Goal: Task Accomplishment & Management: Use online tool/utility

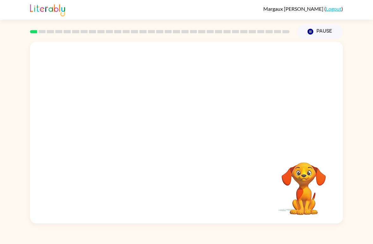
click at [225, 94] on video "Your browser must support playing .mp4 files to use Literably. Please try using…" at bounding box center [186, 95] width 313 height 107
click at [181, 135] on icon "button" at bounding box center [186, 135] width 11 height 11
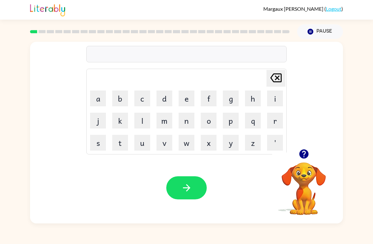
click at [188, 144] on button "w" at bounding box center [187, 143] width 16 height 16
click at [278, 76] on icon "[PERSON_NAME] last character input" at bounding box center [275, 77] width 15 height 15
click at [278, 118] on button "r" at bounding box center [275, 121] width 16 height 16
click at [145, 140] on button "u" at bounding box center [142, 143] width 16 height 16
click at [232, 96] on button "g" at bounding box center [231, 98] width 16 height 16
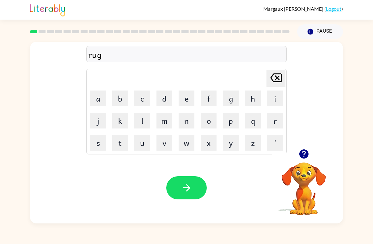
click at [193, 178] on button "button" at bounding box center [186, 187] width 40 height 23
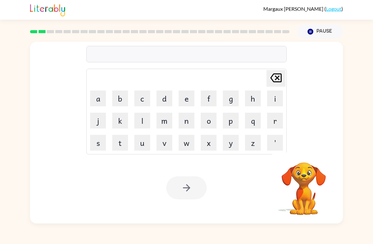
click at [194, 189] on div at bounding box center [186, 187] width 40 height 23
click at [318, 172] on video "Your browser must support playing .mp4 files to use Literably. Please try using…" at bounding box center [303, 183] width 63 height 63
click at [301, 161] on button "button" at bounding box center [304, 154] width 16 height 16
click at [304, 164] on video "Your browser must support playing .mp4 files to use Literably. Please try using…" at bounding box center [303, 183] width 63 height 63
click at [309, 167] on video "Your browser must support playing .mp4 files to use Literably. Please try using…" at bounding box center [303, 183] width 63 height 63
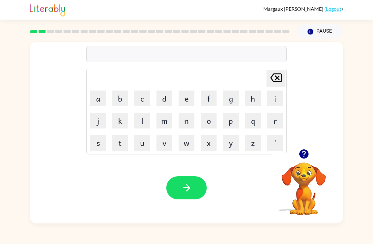
click at [169, 119] on button "m" at bounding box center [165, 121] width 16 height 16
click at [103, 97] on button "a" at bounding box center [98, 98] width 16 height 16
click at [148, 116] on button "l" at bounding box center [142, 121] width 16 height 16
click at [121, 142] on button "t" at bounding box center [120, 143] width 16 height 16
click at [254, 98] on button "h" at bounding box center [253, 98] width 16 height 16
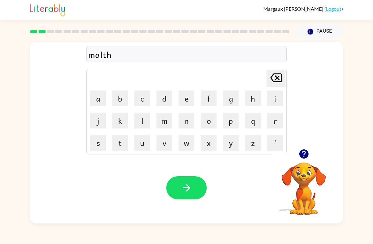
click at [188, 182] on icon "button" at bounding box center [186, 187] width 11 height 11
click at [166, 94] on button "d" at bounding box center [165, 98] width 16 height 16
click at [189, 97] on button "e" at bounding box center [187, 98] width 16 height 16
click at [197, 190] on button "button" at bounding box center [186, 187] width 40 height 23
click at [104, 142] on button "s" at bounding box center [98, 143] width 16 height 16
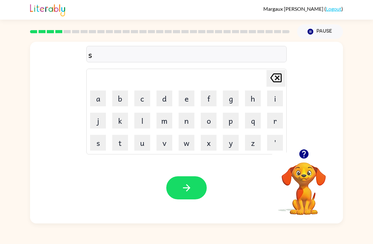
click at [255, 121] on button "q" at bounding box center [253, 121] width 16 height 16
click at [210, 119] on button "o" at bounding box center [209, 121] width 16 height 16
click at [122, 142] on button "t" at bounding box center [120, 143] width 16 height 16
click at [185, 187] on icon "button" at bounding box center [186, 187] width 11 height 11
click at [98, 142] on button "s" at bounding box center [98, 143] width 16 height 16
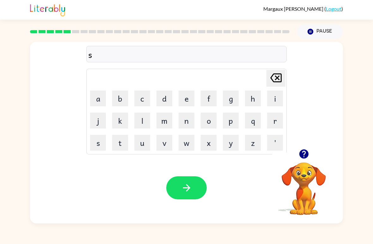
click at [188, 143] on button "w" at bounding box center [187, 143] width 16 height 16
click at [184, 96] on button "e" at bounding box center [187, 98] width 16 height 16
click at [235, 117] on button "p" at bounding box center [231, 121] width 16 height 16
click at [120, 141] on button "t" at bounding box center [120, 143] width 16 height 16
click at [194, 183] on button "button" at bounding box center [186, 187] width 40 height 23
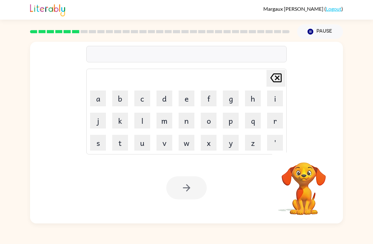
click at [230, 116] on button "p" at bounding box center [231, 121] width 16 height 16
click at [99, 94] on button "a" at bounding box center [98, 98] width 16 height 16
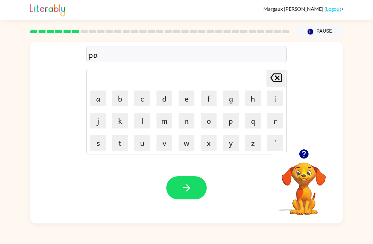
click at [279, 97] on button "i" at bounding box center [275, 98] width 16 height 16
click at [231, 144] on button "y" at bounding box center [231, 143] width 16 height 16
click at [190, 189] on icon "button" at bounding box center [186, 187] width 11 height 11
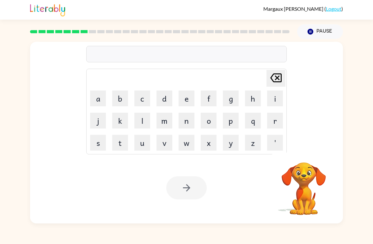
click at [122, 118] on button "k" at bounding box center [120, 121] width 16 height 16
click at [273, 75] on icon at bounding box center [275, 77] width 11 height 9
click at [143, 91] on button "c" at bounding box center [142, 98] width 16 height 16
click at [100, 95] on button "a" at bounding box center [98, 98] width 16 height 16
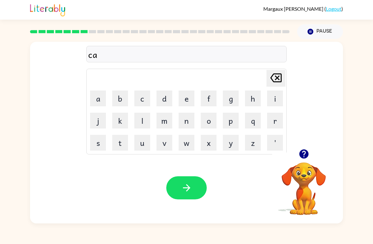
click at [187, 116] on button "n" at bounding box center [187, 121] width 16 height 16
click at [366, 212] on div "can Delete Delete last character input a b c d e f g h i j k l m n o p q r s t …" at bounding box center [186, 131] width 373 height 184
click at [99, 97] on button "a" at bounding box center [98, 98] width 16 height 16
click at [142, 119] on button "l" at bounding box center [142, 121] width 16 height 16
click at [196, 186] on button "button" at bounding box center [186, 187] width 40 height 23
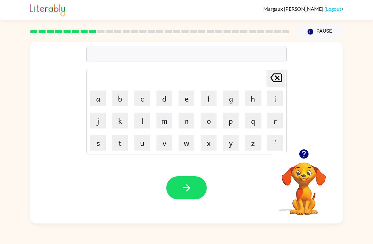
click at [120, 99] on button "b" at bounding box center [120, 98] width 16 height 16
click at [103, 95] on button "a" at bounding box center [98, 98] width 16 height 16
click at [121, 143] on button "t" at bounding box center [120, 143] width 16 height 16
click at [259, 99] on button "h" at bounding box center [253, 98] width 16 height 16
click at [195, 194] on button "button" at bounding box center [186, 187] width 40 height 23
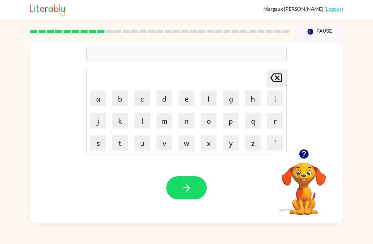
click at [141, 93] on button "c" at bounding box center [142, 98] width 16 height 16
click at [148, 119] on button "l" at bounding box center [142, 121] width 16 height 16
click at [100, 101] on button "a" at bounding box center [98, 98] width 16 height 16
click at [187, 144] on button "w" at bounding box center [187, 143] width 16 height 16
click at [183, 120] on button "n" at bounding box center [187, 121] width 16 height 16
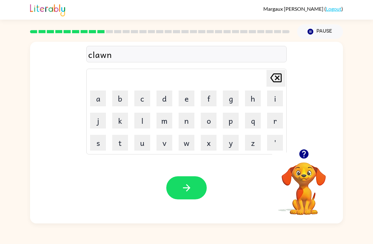
click at [169, 95] on button "d" at bounding box center [165, 98] width 16 height 16
click at [188, 186] on icon "button" at bounding box center [186, 187] width 11 height 11
click at [96, 142] on button "s" at bounding box center [98, 143] width 16 height 16
click at [252, 98] on button "h" at bounding box center [253, 98] width 16 height 16
click at [96, 101] on button "a" at bounding box center [98, 98] width 16 height 16
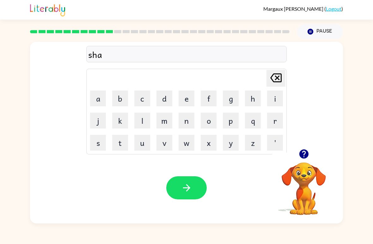
click at [147, 95] on button "c" at bounding box center [142, 98] width 16 height 16
click at [125, 147] on button "t" at bounding box center [120, 143] width 16 height 16
click at [285, 71] on button "[PERSON_NAME] last character input" at bounding box center [276, 78] width 19 height 17
click at [194, 185] on button "button" at bounding box center [186, 187] width 40 height 23
click at [236, 99] on button "g" at bounding box center [231, 98] width 16 height 16
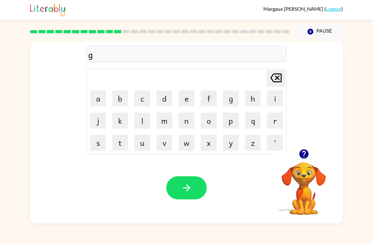
click at [101, 100] on button "a" at bounding box center [98, 98] width 16 height 16
click at [169, 144] on button "v" at bounding box center [165, 143] width 16 height 16
click at [193, 96] on button "e" at bounding box center [187, 98] width 16 height 16
click at [197, 190] on button "button" at bounding box center [186, 187] width 40 height 23
click at [278, 98] on button "i" at bounding box center [275, 98] width 16 height 16
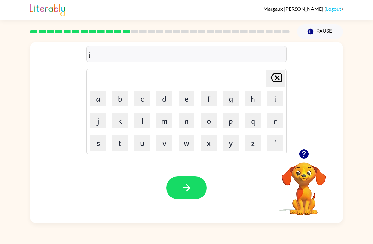
click at [100, 141] on button "s" at bounding box center [98, 143] width 16 height 16
click at [232, 120] on button "p" at bounding box center [231, 121] width 16 height 16
click at [144, 118] on button "l" at bounding box center [142, 121] width 16 height 16
click at [212, 120] on button "o" at bounding box center [209, 121] width 16 height 16
click at [168, 102] on button "d" at bounding box center [165, 98] width 16 height 16
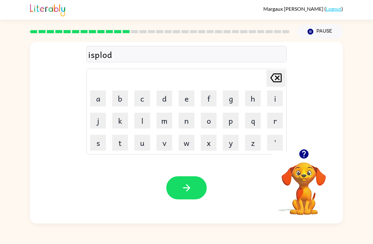
click at [193, 183] on button "button" at bounding box center [186, 187] width 40 height 23
click at [98, 141] on button "s" at bounding box center [98, 143] width 16 height 16
click at [190, 146] on button "w" at bounding box center [187, 143] width 16 height 16
click at [191, 96] on button "e" at bounding box center [187, 98] width 16 height 16
click at [188, 97] on button "e" at bounding box center [187, 98] width 16 height 16
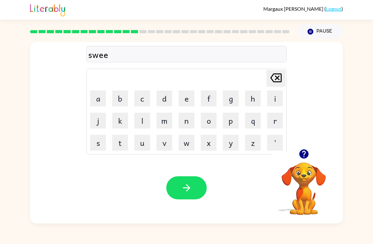
click at [188, 121] on button "n" at bounding box center [187, 121] width 16 height 16
click at [279, 101] on button "i" at bounding box center [275, 98] width 16 height 16
click at [103, 141] on button "s" at bounding box center [98, 143] width 16 height 16
click at [184, 185] on icon "button" at bounding box center [186, 187] width 11 height 11
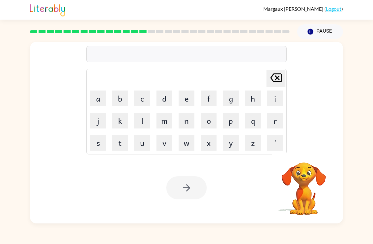
click at [254, 102] on button "h" at bounding box center [253, 98] width 16 height 16
click at [281, 101] on button "i" at bounding box center [275, 98] width 16 height 16
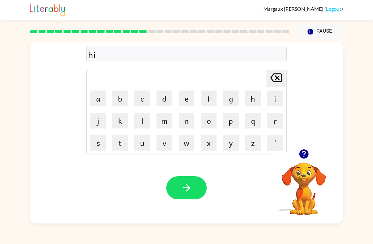
click at [233, 124] on button "p" at bounding box center [231, 121] width 16 height 16
click at [211, 121] on button "o" at bounding box center [209, 121] width 16 height 16
click at [202, 176] on div at bounding box center [186, 187] width 40 height 23
click at [195, 190] on button "button" at bounding box center [186, 187] width 40 height 23
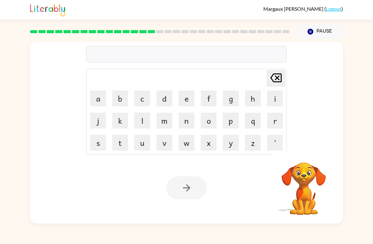
click at [281, 77] on icon at bounding box center [275, 77] width 11 height 9
click at [214, 101] on button "f" at bounding box center [209, 98] width 16 height 16
click at [275, 120] on button "r" at bounding box center [275, 121] width 16 height 16
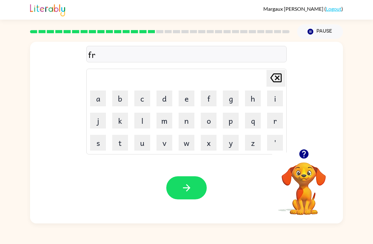
click at [212, 119] on button "o" at bounding box center [209, 121] width 16 height 16
click at [273, 86] on div "[PERSON_NAME] last character input" at bounding box center [275, 78] width 15 height 16
click at [274, 83] on icon "[PERSON_NAME] last character input" at bounding box center [275, 77] width 15 height 15
click at [211, 121] on button "o" at bounding box center [209, 121] width 16 height 16
click at [279, 124] on button "r" at bounding box center [275, 121] width 16 height 16
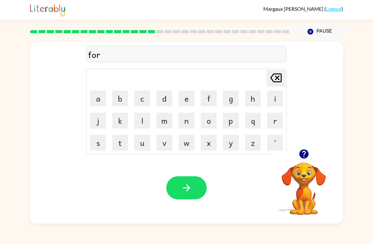
click at [145, 97] on button "c" at bounding box center [142, 98] width 16 height 16
click at [114, 120] on button "k" at bounding box center [120, 121] width 16 height 16
click at [198, 185] on button "button" at bounding box center [186, 187] width 40 height 23
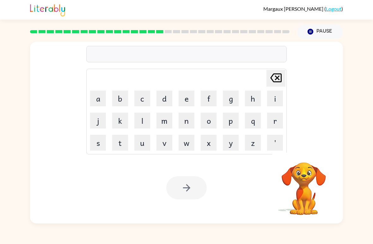
click at [190, 141] on button "w" at bounding box center [187, 143] width 16 height 16
click at [192, 106] on button "e" at bounding box center [187, 98] width 16 height 16
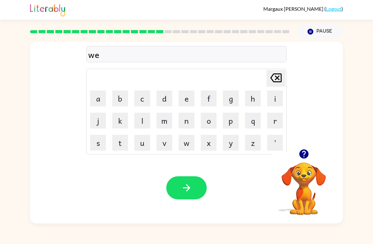
click at [170, 95] on button "d" at bounding box center [165, 98] width 16 height 16
click at [200, 194] on button "button" at bounding box center [186, 187] width 40 height 23
click at [96, 144] on button "s" at bounding box center [98, 143] width 16 height 16
click at [144, 122] on button "l" at bounding box center [142, 121] width 16 height 16
click at [190, 99] on button "e" at bounding box center [187, 98] width 16 height 16
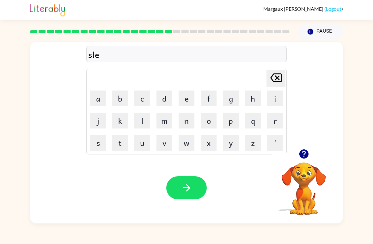
click at [233, 120] on button "p" at bounding box center [231, 121] width 16 height 16
click at [119, 142] on button "t" at bounding box center [120, 143] width 16 height 16
click at [200, 184] on button "button" at bounding box center [186, 187] width 40 height 23
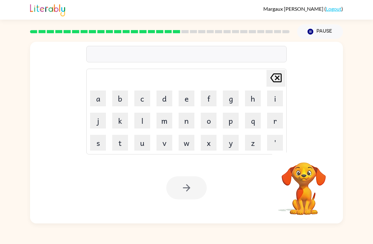
click at [255, 100] on button "h" at bounding box center [253, 98] width 16 height 16
click at [96, 95] on button "a" at bounding box center [98, 98] width 16 height 16
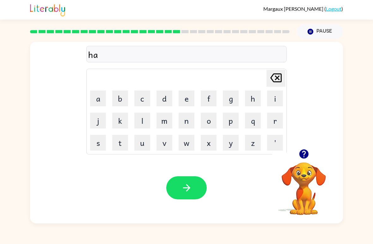
click at [274, 121] on button "r" at bounding box center [275, 121] width 16 height 16
click at [301, 166] on video "Your browser must support playing .mp4 files to use Literably. Please try using…" at bounding box center [303, 183] width 63 height 63
click at [311, 176] on video "Your browser must support playing .mp4 files to use Literably. Please try using…" at bounding box center [303, 183] width 63 height 63
click at [305, 174] on video "Your browser must support playing .mp4 files to use Literably. Please try using…" at bounding box center [303, 183] width 63 height 63
click at [305, 173] on video "Your browser must support playing .mp4 files to use Literably. Please try using…" at bounding box center [303, 183] width 63 height 63
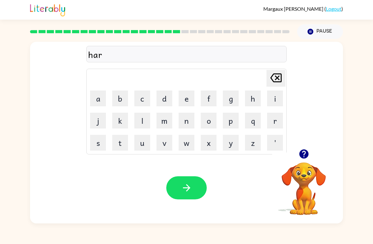
click at [310, 168] on video "Your browser must support playing .mp4 files to use Literably. Please try using…" at bounding box center [303, 183] width 63 height 63
click at [310, 167] on video "Your browser must support playing .mp4 files to use Literably. Please try using…" at bounding box center [303, 183] width 63 height 63
click at [310, 157] on button "button" at bounding box center [304, 154] width 16 height 16
click at [310, 157] on video "Your browser must support playing .mp4 files to use Literably. Please try using…" at bounding box center [303, 183] width 63 height 63
click at [305, 161] on video "Your browser must support playing .mp4 files to use Literably. Please try using…" at bounding box center [303, 183] width 63 height 63
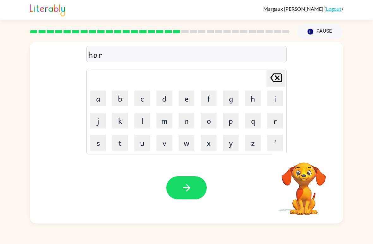
click at [305, 161] on video "Your browser must support playing .mp4 files to use Literably. Please try using…" at bounding box center [303, 183] width 63 height 63
click at [163, 94] on button "d" at bounding box center [165, 98] width 16 height 16
click at [198, 183] on button "button" at bounding box center [186, 187] width 40 height 23
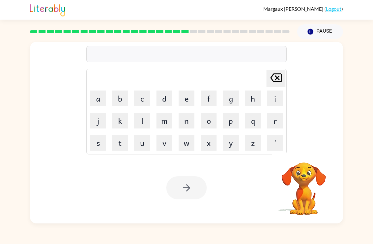
click at [276, 123] on button "r" at bounding box center [275, 121] width 16 height 16
click at [212, 116] on button "o" at bounding box center [209, 121] width 16 height 16
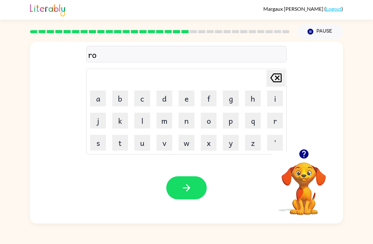
click at [165, 95] on button "d" at bounding box center [165, 98] width 16 height 16
click at [195, 181] on button "button" at bounding box center [186, 187] width 40 height 23
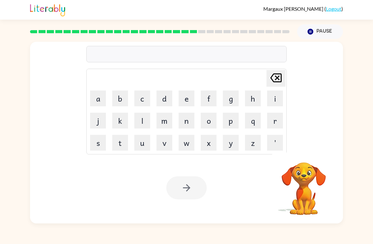
click at [271, 123] on button "r" at bounding box center [275, 121] width 16 height 16
click at [191, 100] on button "e" at bounding box center [187, 98] width 16 height 16
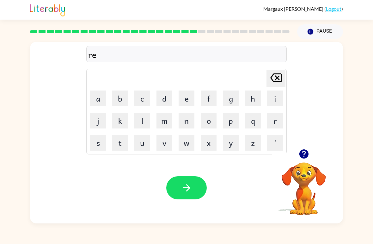
click at [94, 142] on button "s" at bounding box center [98, 143] width 16 height 16
click at [124, 141] on button "t" at bounding box center [120, 143] width 16 height 16
click at [195, 183] on button "button" at bounding box center [186, 187] width 40 height 23
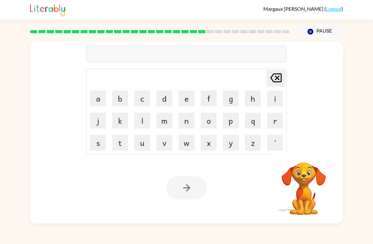
click at [186, 144] on button "w" at bounding box center [187, 143] width 16 height 16
click at [98, 101] on button "a" at bounding box center [98, 98] width 16 height 16
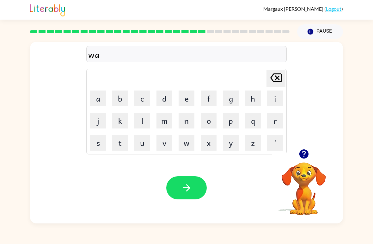
click at [142, 99] on button "c" at bounding box center [142, 98] width 16 height 16
click at [185, 193] on icon "button" at bounding box center [186, 187] width 11 height 11
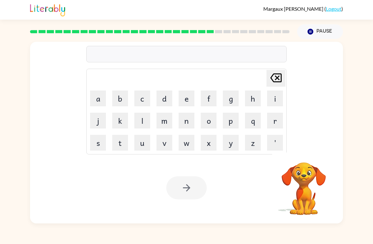
click at [96, 144] on button "s" at bounding box center [98, 143] width 16 height 16
click at [190, 120] on button "n" at bounding box center [187, 121] width 16 height 16
click at [213, 121] on button "o" at bounding box center [209, 121] width 16 height 16
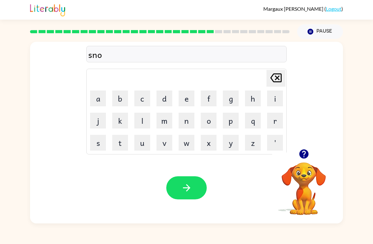
click at [162, 120] on button "m" at bounding box center [165, 121] width 16 height 16
click at [190, 121] on button "n" at bounding box center [187, 121] width 16 height 16
click at [193, 183] on button "button" at bounding box center [186, 187] width 40 height 23
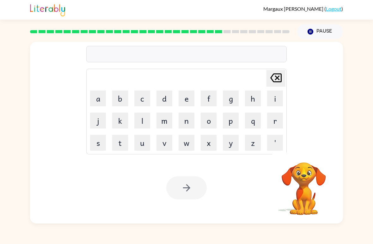
click at [186, 143] on button "w" at bounding box center [187, 143] width 16 height 16
click at [279, 97] on button "i" at bounding box center [275, 98] width 16 height 16
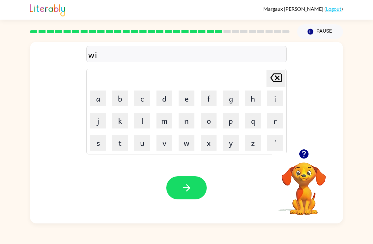
click at [184, 120] on button "n" at bounding box center [187, 121] width 16 height 16
click at [21, 66] on div "win [PERSON_NAME] last character input a b c d e f g h i j k l m n o p q r s t …" at bounding box center [186, 131] width 373 height 184
click at [116, 139] on button "t" at bounding box center [120, 143] width 16 height 16
click at [187, 100] on button "e" at bounding box center [187, 98] width 16 height 16
click at [270, 123] on button "r" at bounding box center [275, 121] width 16 height 16
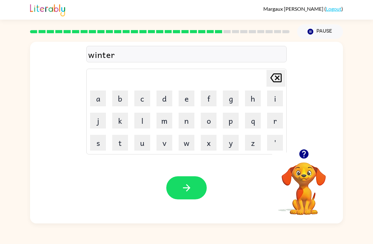
click at [193, 178] on button "button" at bounding box center [186, 187] width 40 height 23
click at [139, 97] on button "c" at bounding box center [142, 98] width 16 height 16
click at [95, 145] on button "s" at bounding box center [98, 143] width 16 height 16
click at [127, 144] on button "t" at bounding box center [120, 143] width 16 height 16
click at [275, 72] on icon "[PERSON_NAME] last character input" at bounding box center [275, 77] width 15 height 15
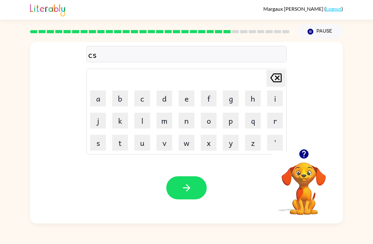
click at [275, 72] on icon "[PERSON_NAME] last character input" at bounding box center [275, 77] width 15 height 15
click at [256, 96] on button "h" at bounding box center [253, 98] width 16 height 16
click at [187, 102] on button "e" at bounding box center [187, 98] width 16 height 16
click at [92, 144] on button "s" at bounding box center [98, 143] width 16 height 16
click at [120, 141] on button "t" at bounding box center [120, 143] width 16 height 16
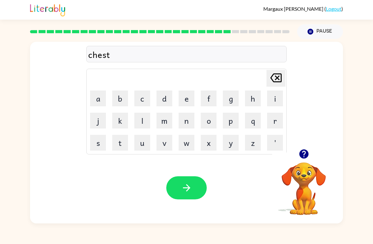
click at [183, 186] on icon "button" at bounding box center [186, 187] width 11 height 11
click at [97, 144] on button "s" at bounding box center [98, 143] width 16 height 16
click at [213, 122] on button "o" at bounding box center [209, 121] width 16 height 16
click at [95, 144] on button "s" at bounding box center [98, 143] width 16 height 16
click at [275, 81] on icon "[PERSON_NAME] last character input" at bounding box center [275, 77] width 15 height 15
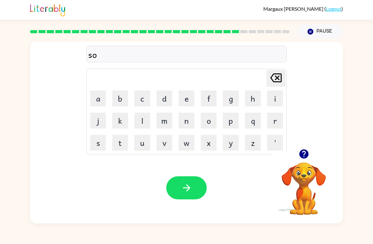
click at [118, 143] on button "t" at bounding box center [120, 143] width 16 height 16
click at [279, 94] on button "i" at bounding box center [275, 98] width 16 height 16
click at [188, 119] on button "n" at bounding box center [187, 121] width 16 height 16
click at [196, 185] on button "button" at bounding box center [186, 187] width 40 height 23
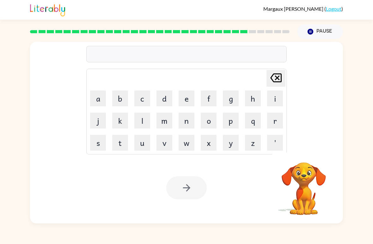
click at [144, 97] on button "c" at bounding box center [142, 98] width 16 height 16
click at [214, 126] on button "o" at bounding box center [209, 121] width 16 height 16
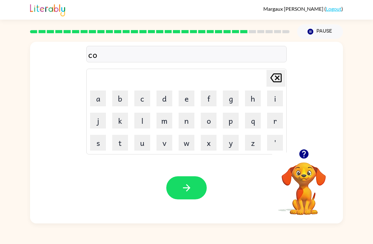
click at [189, 118] on button "n" at bounding box center [187, 121] width 16 height 16
click at [189, 100] on button "e" at bounding box center [187, 98] width 16 height 16
click at [177, 186] on button "button" at bounding box center [186, 187] width 40 height 23
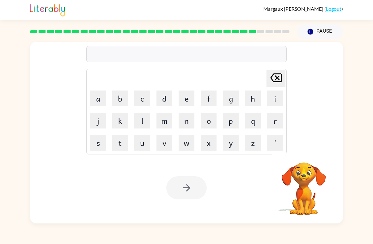
click at [148, 96] on button "c" at bounding box center [142, 98] width 16 height 16
click at [257, 99] on button "h" at bounding box center [253, 98] width 16 height 16
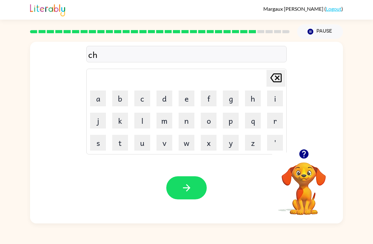
click at [96, 96] on button "a" at bounding box center [98, 98] width 16 height 16
click at [189, 121] on button "n" at bounding box center [187, 121] width 16 height 16
click at [196, 183] on button "button" at bounding box center [186, 187] width 40 height 23
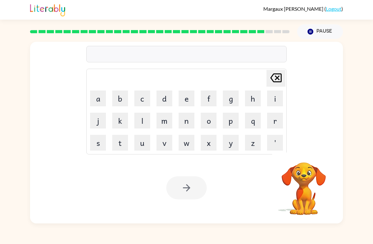
click at [101, 143] on button "s" at bounding box center [98, 143] width 16 height 16
click at [253, 99] on button "h" at bounding box center [253, 98] width 16 height 16
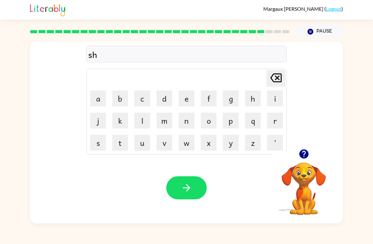
click at [212, 121] on button "o" at bounding box center [209, 121] width 16 height 16
click at [120, 141] on button "t" at bounding box center [120, 143] width 16 height 16
click at [180, 193] on button "button" at bounding box center [186, 187] width 40 height 23
click at [117, 145] on button "t" at bounding box center [120, 143] width 16 height 16
click at [250, 97] on button "h" at bounding box center [253, 98] width 16 height 16
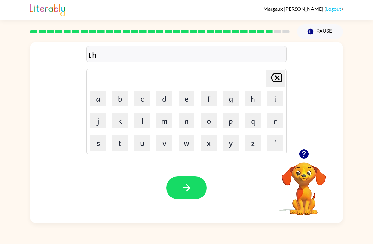
click at [187, 102] on button "e" at bounding box center [187, 98] width 16 height 16
click at [275, 126] on button "r" at bounding box center [275, 121] width 16 height 16
click at [121, 142] on button "t" at bounding box center [120, 143] width 16 height 16
click at [182, 190] on icon "button" at bounding box center [186, 187] width 11 height 11
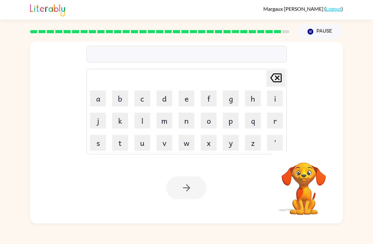
click at [279, 120] on button "r" at bounding box center [275, 121] width 16 height 16
click at [280, 97] on button "i" at bounding box center [275, 98] width 16 height 16
click at [231, 123] on button "p" at bounding box center [231, 121] width 16 height 16
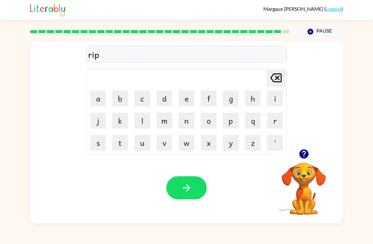
click at [187, 101] on button "e" at bounding box center [187, 98] width 16 height 16
click at [191, 192] on icon "button" at bounding box center [186, 187] width 11 height 11
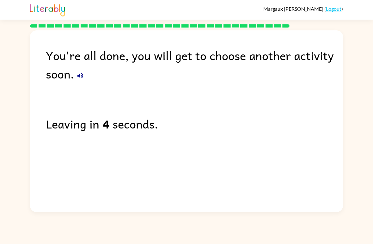
click at [79, 75] on icon "button" at bounding box center [81, 76] width 8 height 8
